Goal: Task Accomplishment & Management: Manage account settings

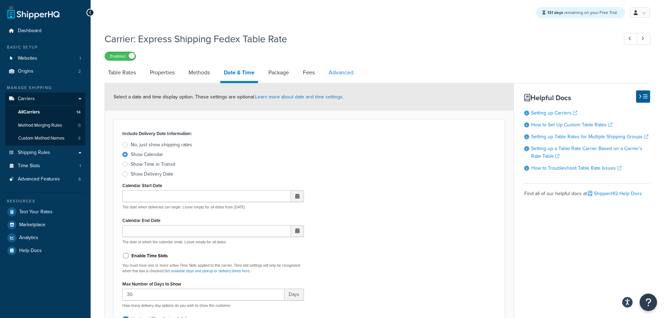
click at [343, 73] on link "Advanced" at bounding box center [341, 72] width 32 height 17
select select "false"
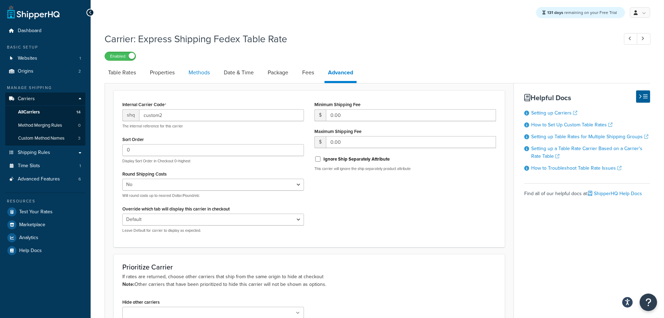
click at [193, 72] on link "Methods" at bounding box center [199, 72] width 28 height 17
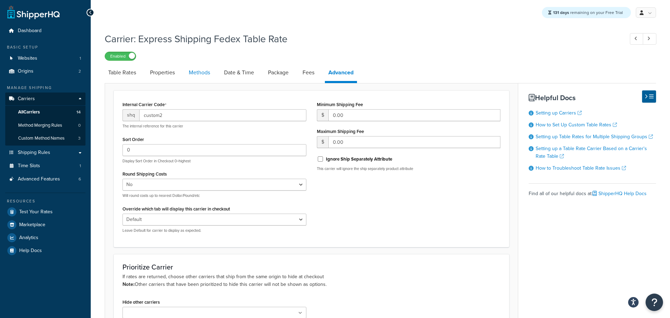
select select "25"
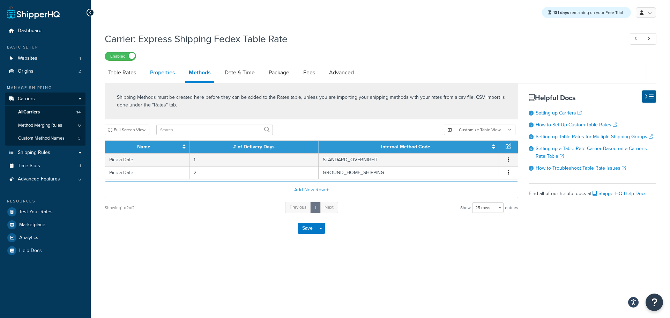
click at [165, 70] on link "Properties" at bounding box center [162, 72] width 32 height 17
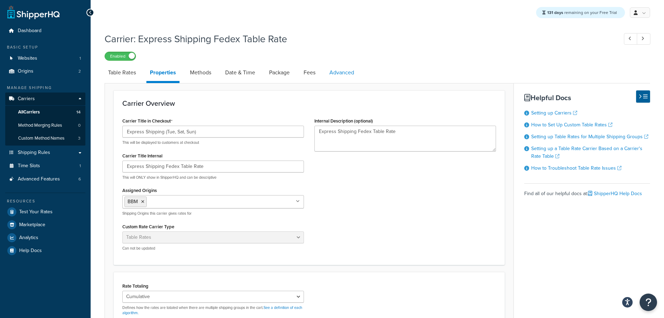
click at [356, 73] on link "Advanced" at bounding box center [342, 72] width 32 height 17
select select "false"
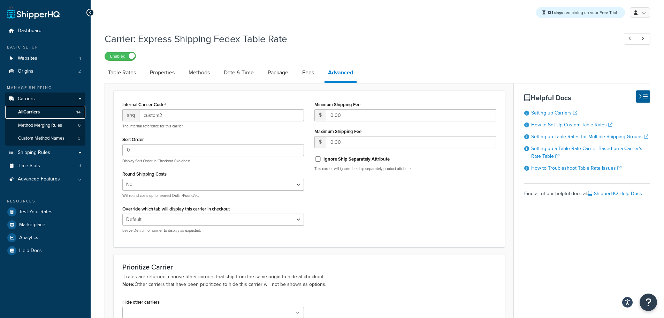
click at [38, 111] on span "All Carriers" at bounding box center [29, 112] width 22 height 6
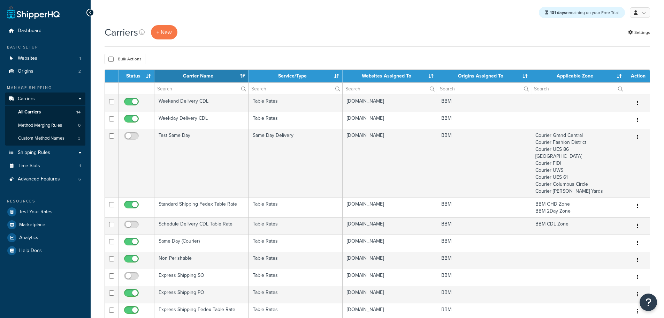
select select "15"
click at [642, 33] on link "Settings" at bounding box center [639, 33] width 22 height 10
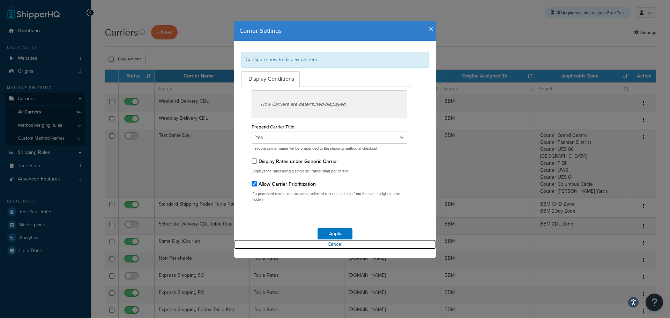
click at [334, 244] on link "Cancel" at bounding box center [335, 244] width 202 height 10
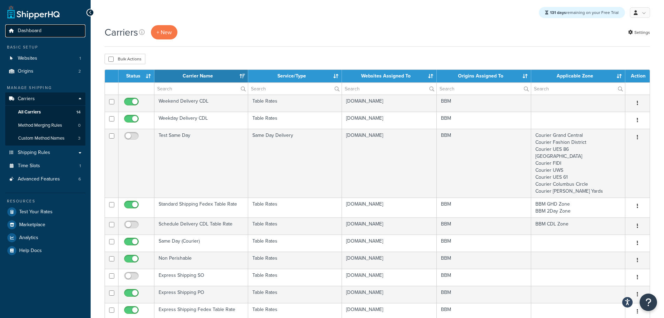
click at [35, 30] on span "Dashboard" at bounding box center [30, 31] width 24 height 6
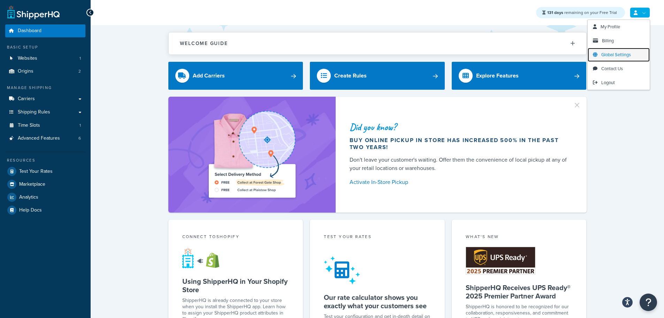
click at [630, 53] on span "Global Settings" at bounding box center [617, 54] width 30 height 7
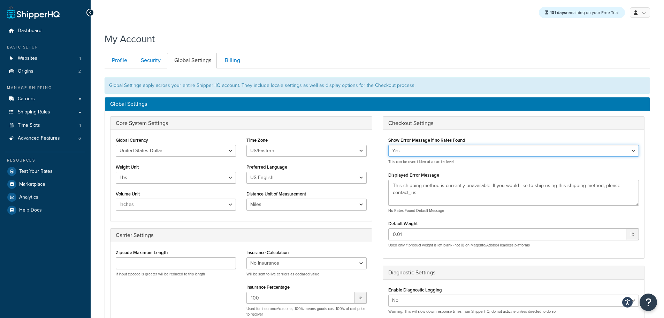
click at [453, 150] on select "Yes No" at bounding box center [514, 151] width 251 height 12
click at [453, 149] on select "Yes No" at bounding box center [514, 151] width 251 height 12
click at [40, 68] on link "Origins 2" at bounding box center [45, 71] width 80 height 13
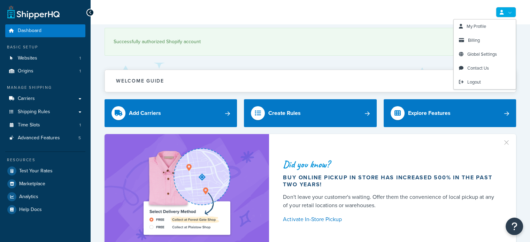
click at [511, 14] on link at bounding box center [506, 12] width 20 height 10
click at [511, 15] on link at bounding box center [506, 12] width 20 height 10
click at [489, 53] on span "Global Settings" at bounding box center [483, 54] width 30 height 7
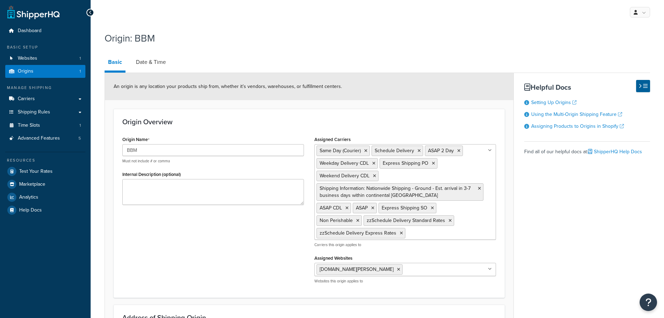
select select "30"
click at [156, 63] on link "Date & Time" at bounding box center [151, 62] width 37 height 17
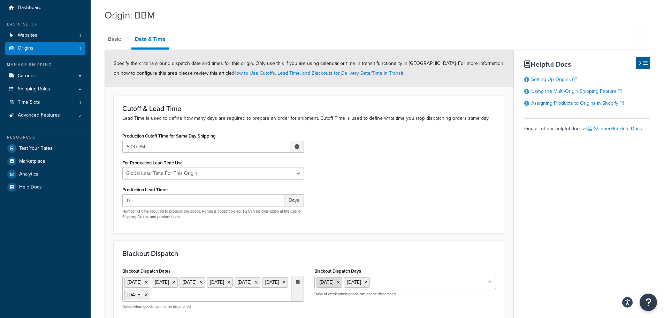
scroll to position [13, 0]
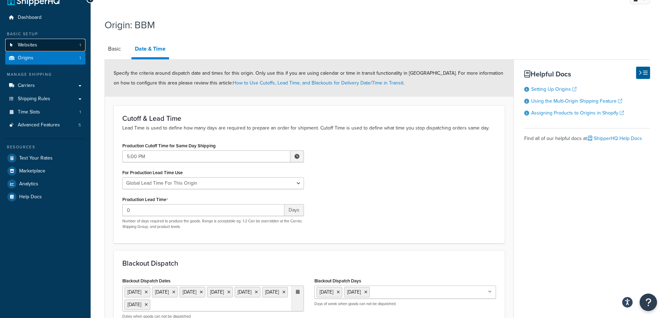
click at [38, 46] on link "Websites 1" at bounding box center [45, 45] width 80 height 13
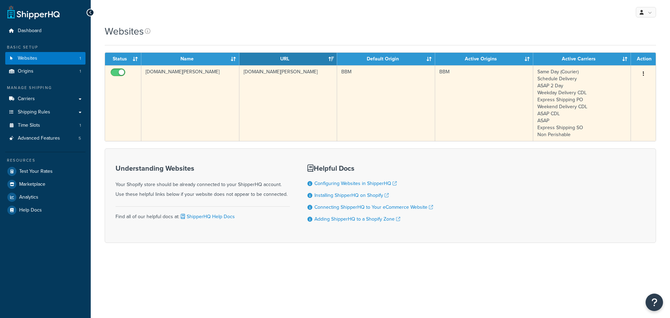
click at [216, 99] on td "[DOMAIN_NAME][PERSON_NAME]" at bounding box center [190, 103] width 98 height 76
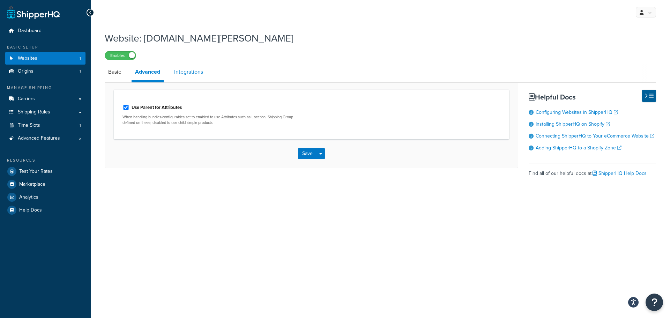
click at [183, 70] on link "Integrations" at bounding box center [189, 71] width 36 height 17
